Goal: Use online tool/utility: Utilize a website feature to perform a specific function

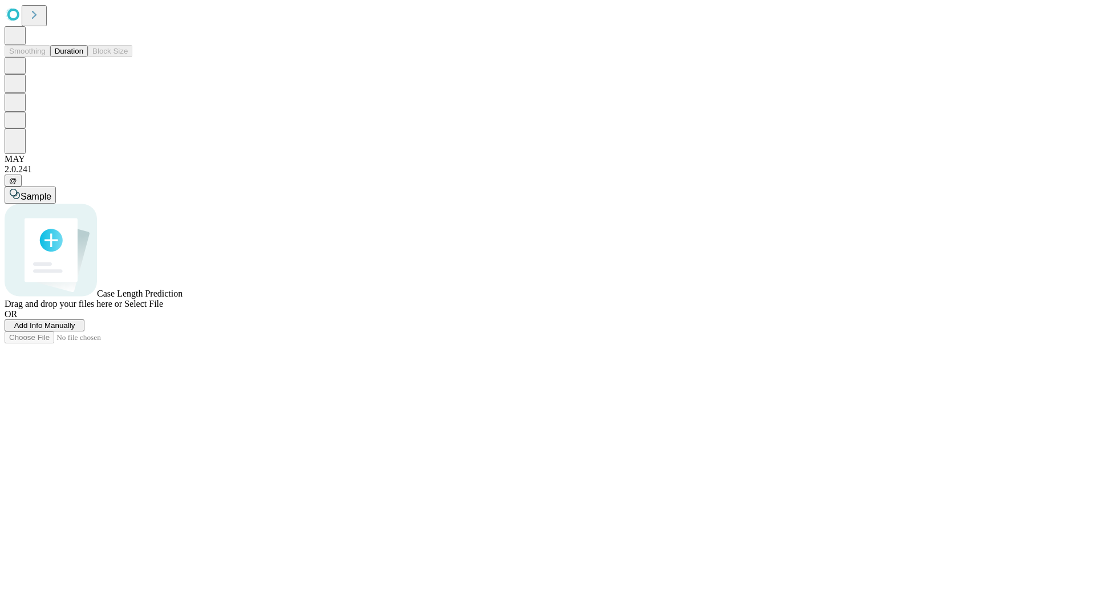
click at [83, 57] on button "Duration" at bounding box center [69, 51] width 38 height 12
click at [75, 330] on span "Add Info Manually" at bounding box center [44, 325] width 61 height 9
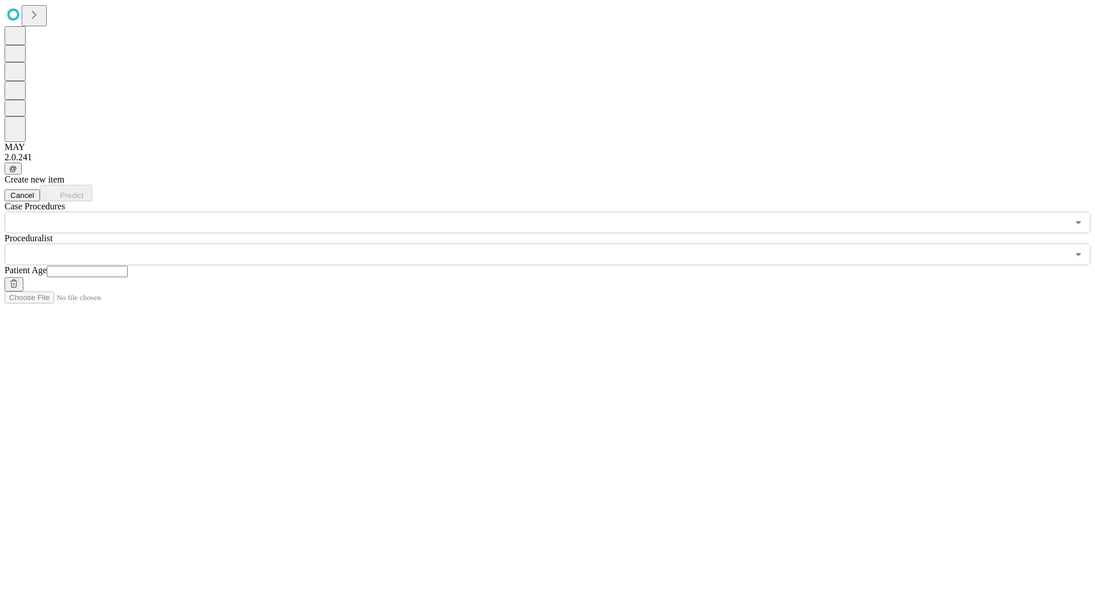
click at [128, 266] on input "text" at bounding box center [87, 271] width 81 height 11
type input "**"
click at [556, 244] on input "text" at bounding box center [537, 255] width 1064 height 22
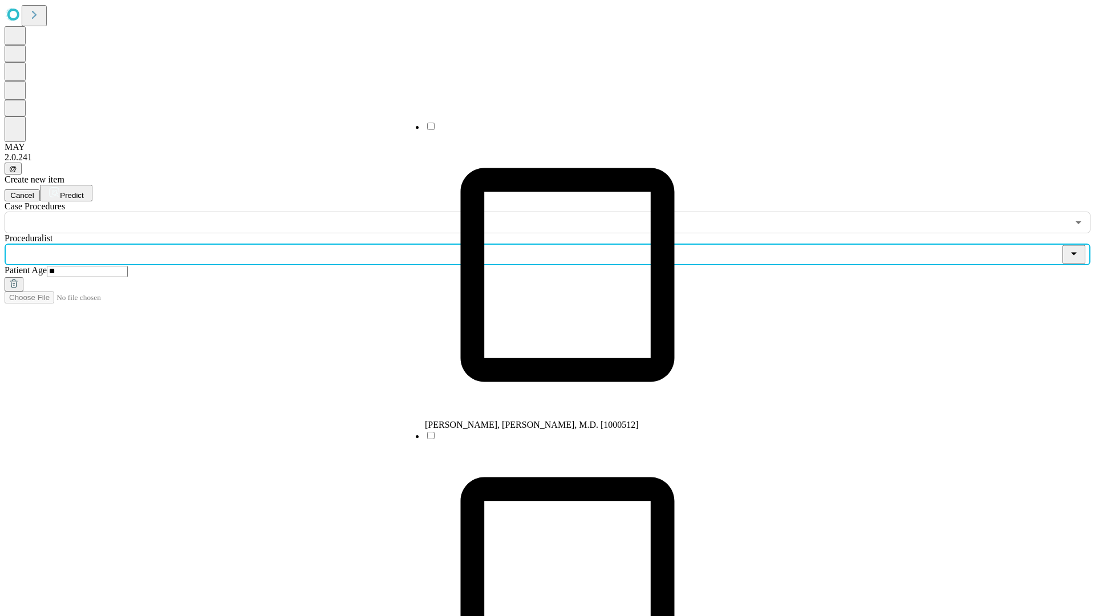
click at [556, 131] on li "[PERSON_NAME], [PERSON_NAME], M.D. [1000512]" at bounding box center [567, 275] width 285 height 309
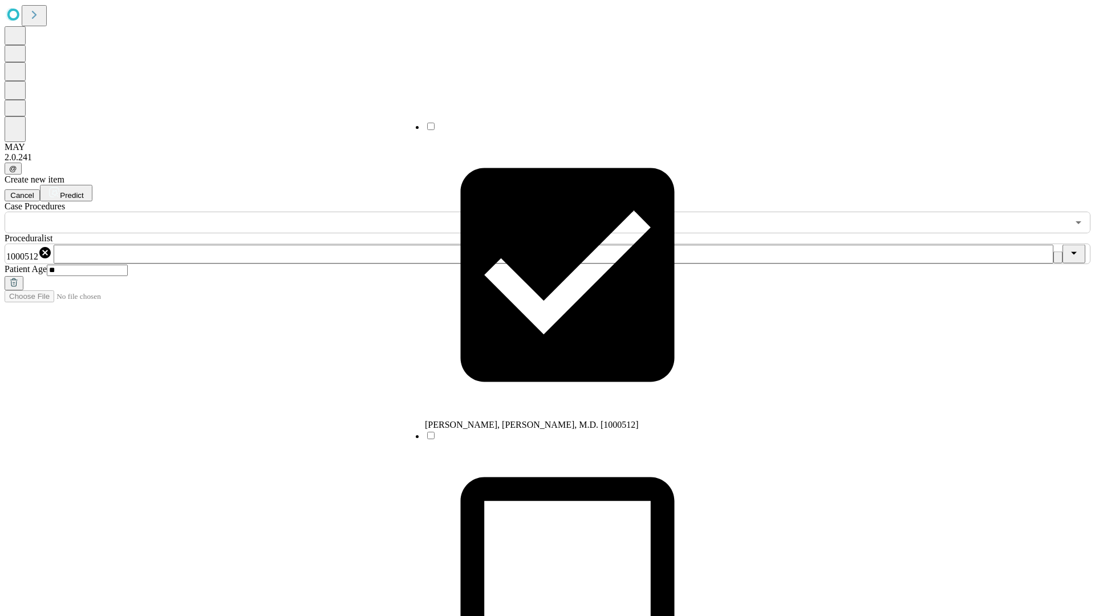
click at [240, 212] on input "text" at bounding box center [537, 223] width 1064 height 22
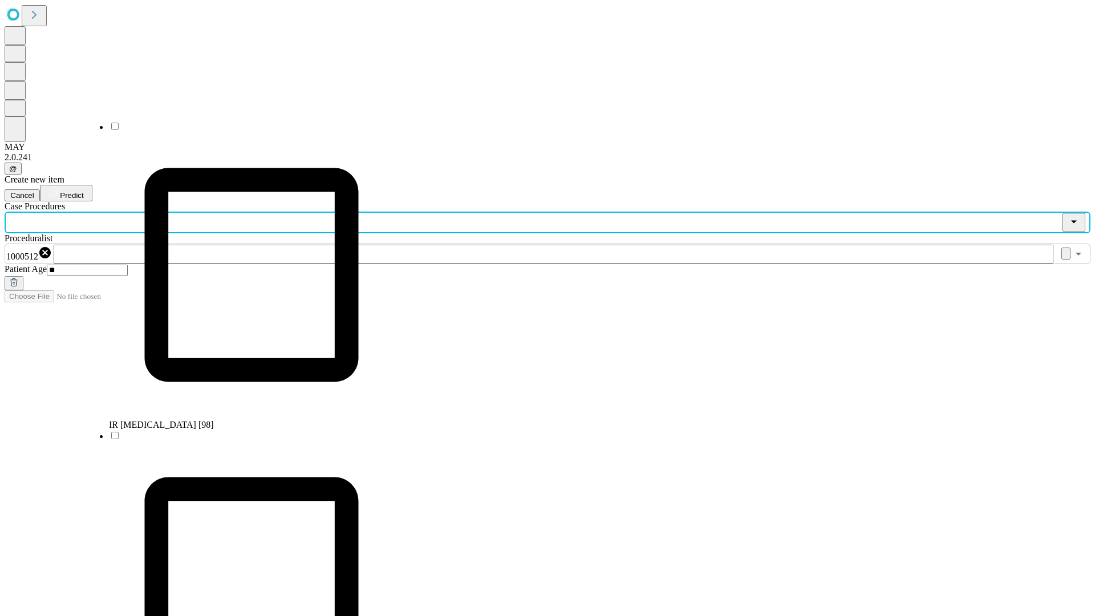
click at [240, 131] on li "IR [MEDICAL_DATA] [98]" at bounding box center [251, 275] width 285 height 309
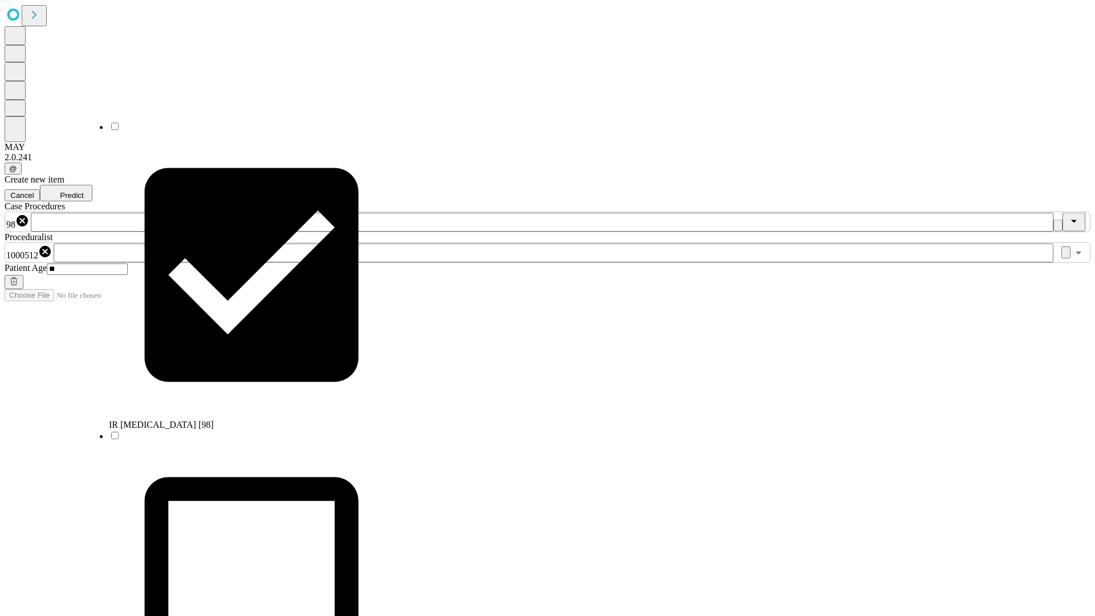
click at [83, 191] on span "Predict" at bounding box center [71, 195] width 23 height 9
